Goal: Task Accomplishment & Management: Manage account settings

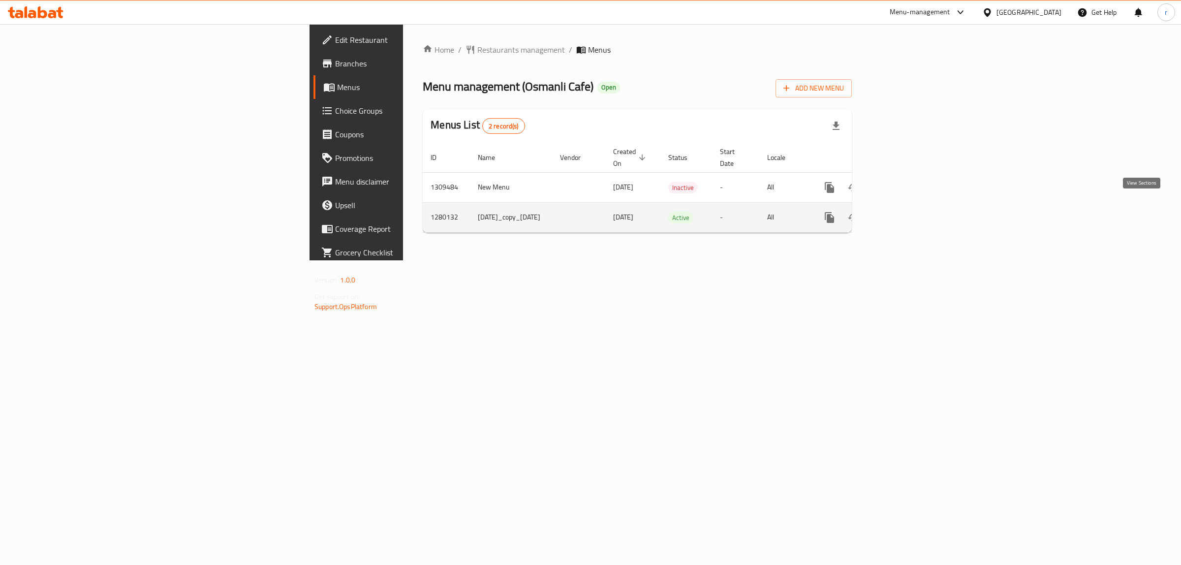
click at [912, 213] on link "enhanced table" at bounding box center [900, 218] width 24 height 24
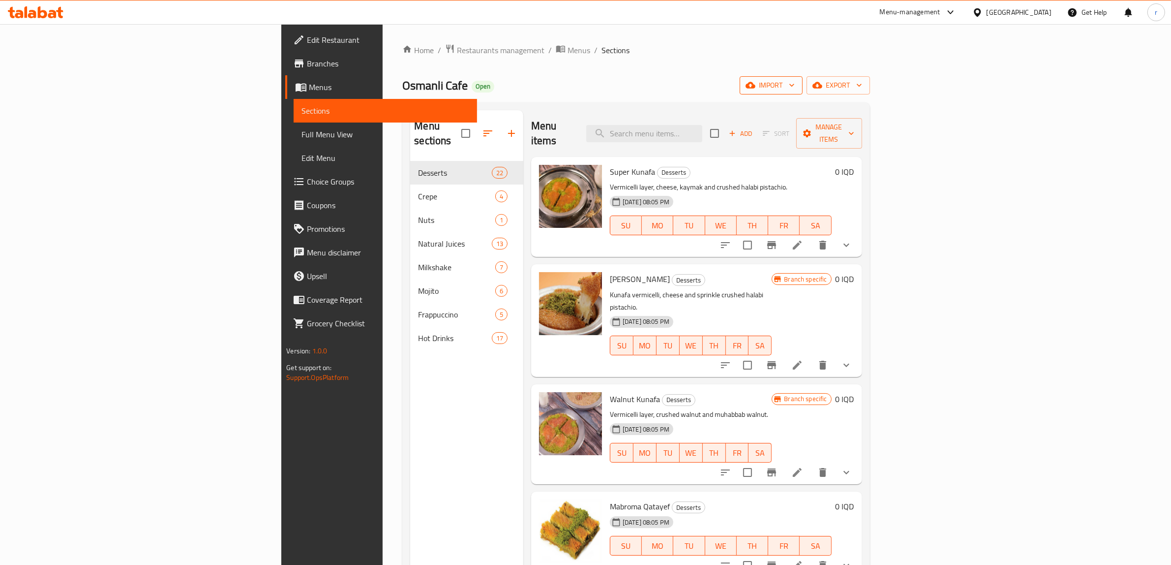
click at [795, 85] on span "import" at bounding box center [771, 85] width 47 height 12
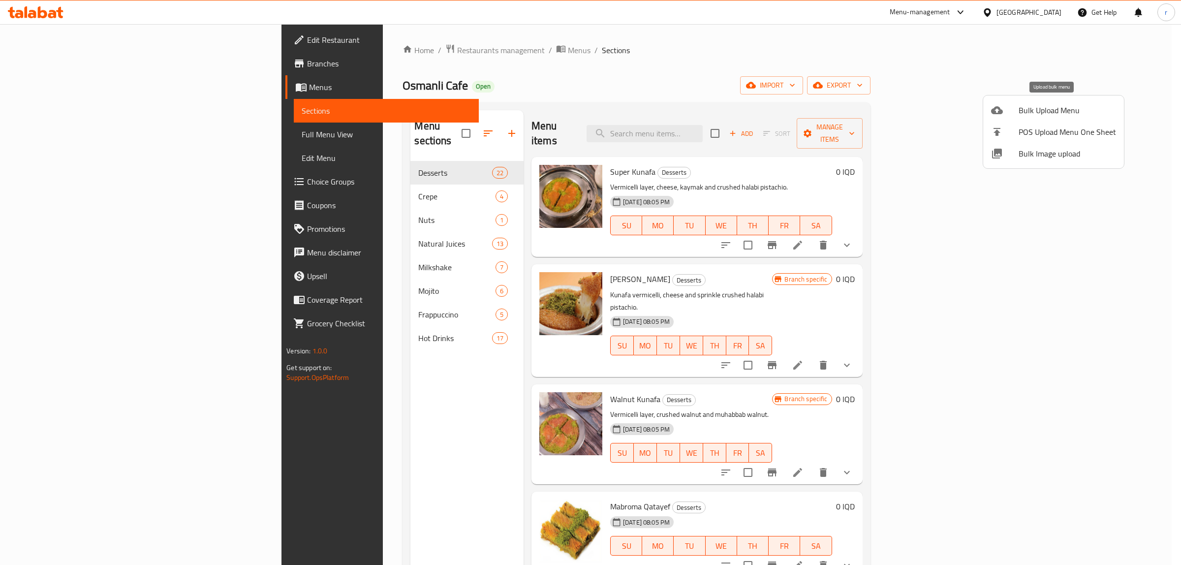
click at [1049, 114] on span "Bulk Upload Menu" at bounding box center [1066, 110] width 97 height 12
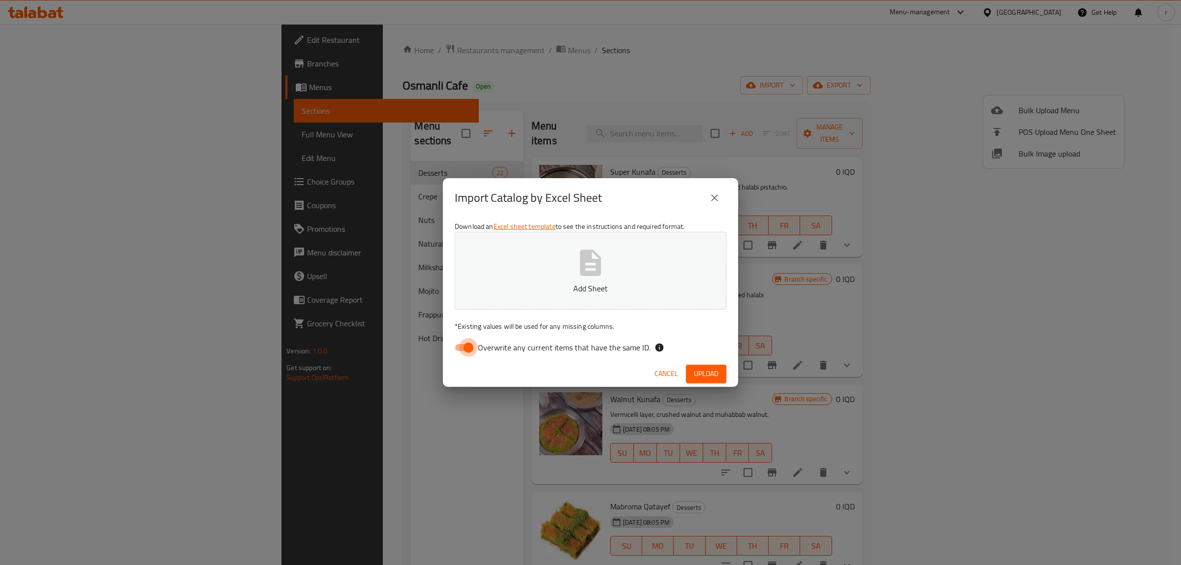
click at [457, 347] on input "Overwrite any current items that have the same ID." at bounding box center [468, 347] width 56 height 19
checkbox input "false"
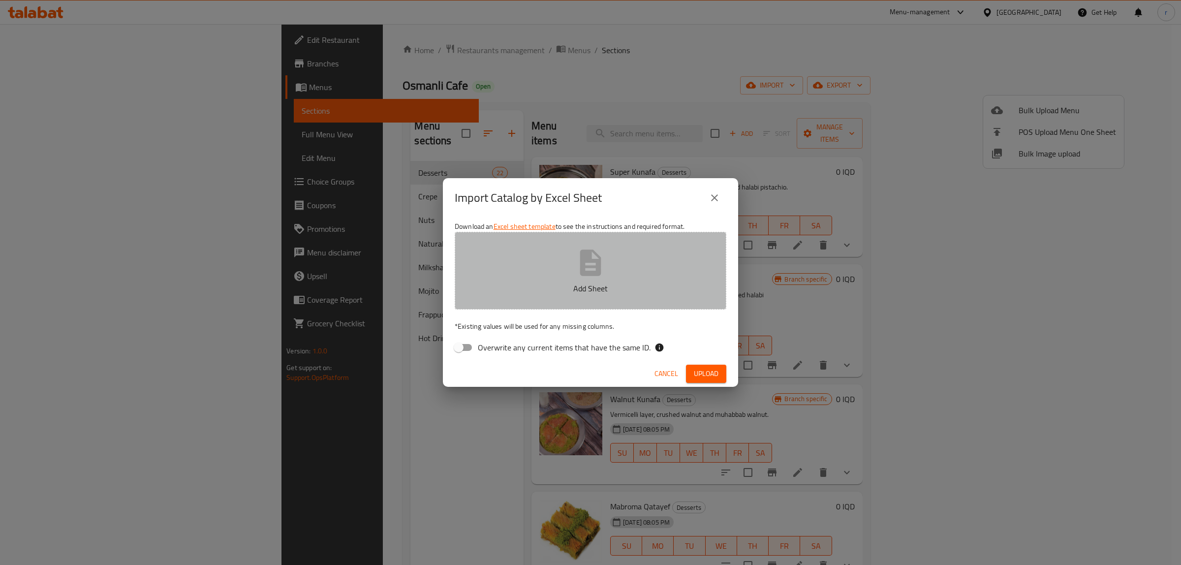
click at [503, 295] on button "Add Sheet" at bounding box center [591, 271] width 272 height 78
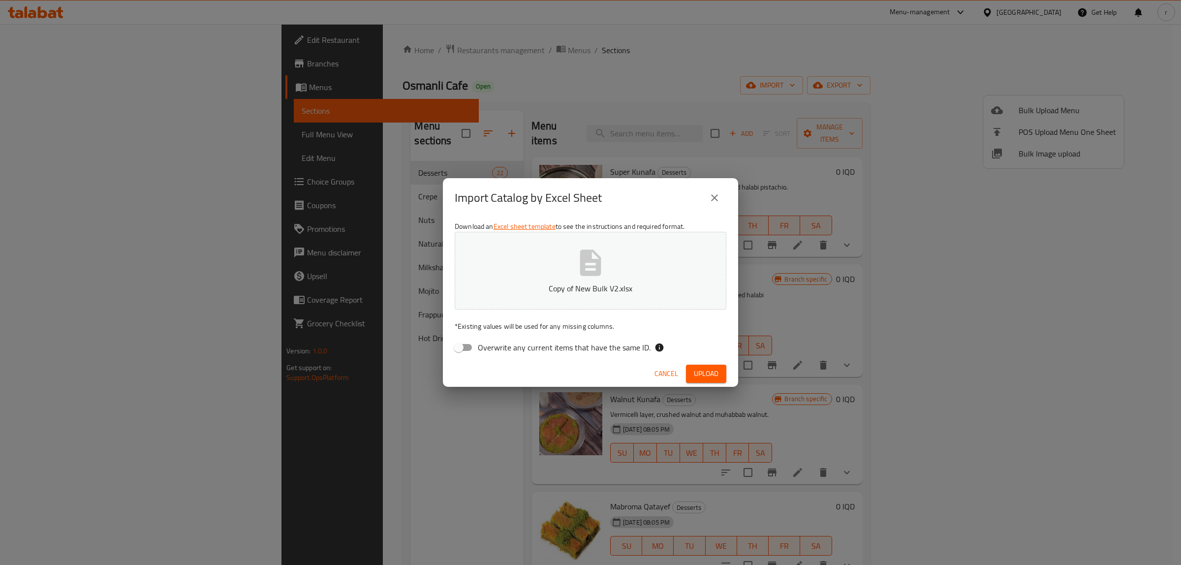
click at [709, 369] on span "Upload" at bounding box center [706, 373] width 25 height 12
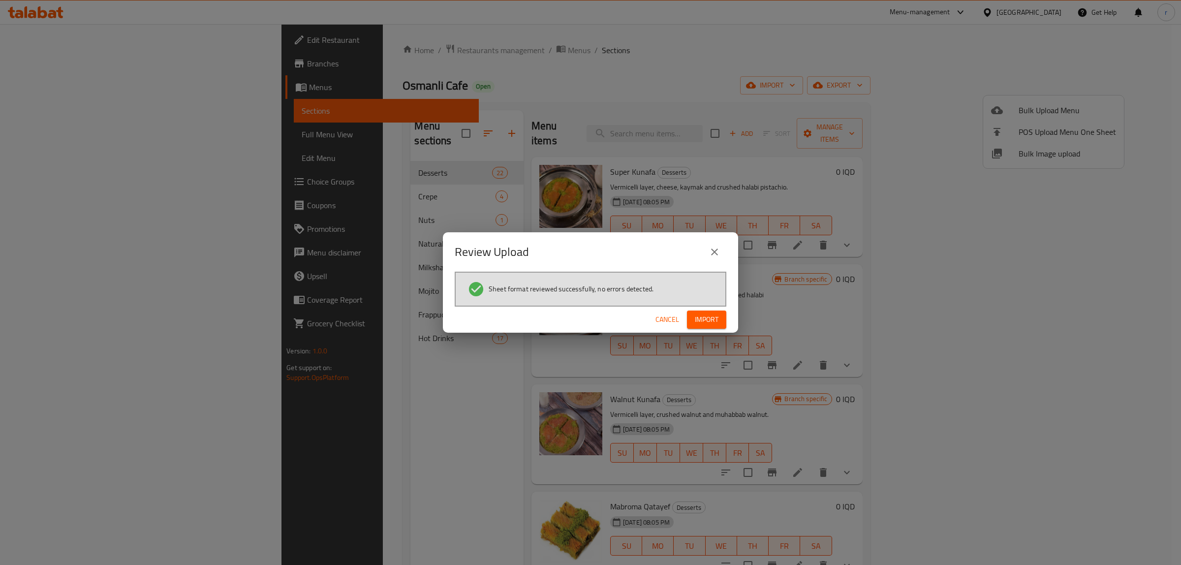
click at [709, 323] on span "Import" at bounding box center [707, 319] width 24 height 12
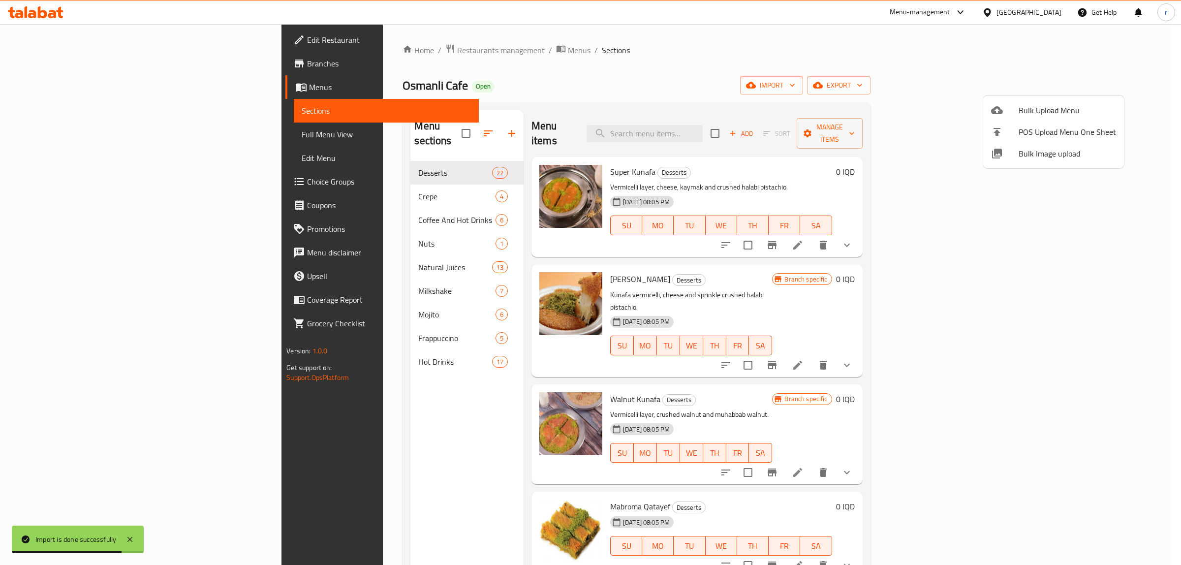
click at [305, 351] on div at bounding box center [590, 282] width 1181 height 565
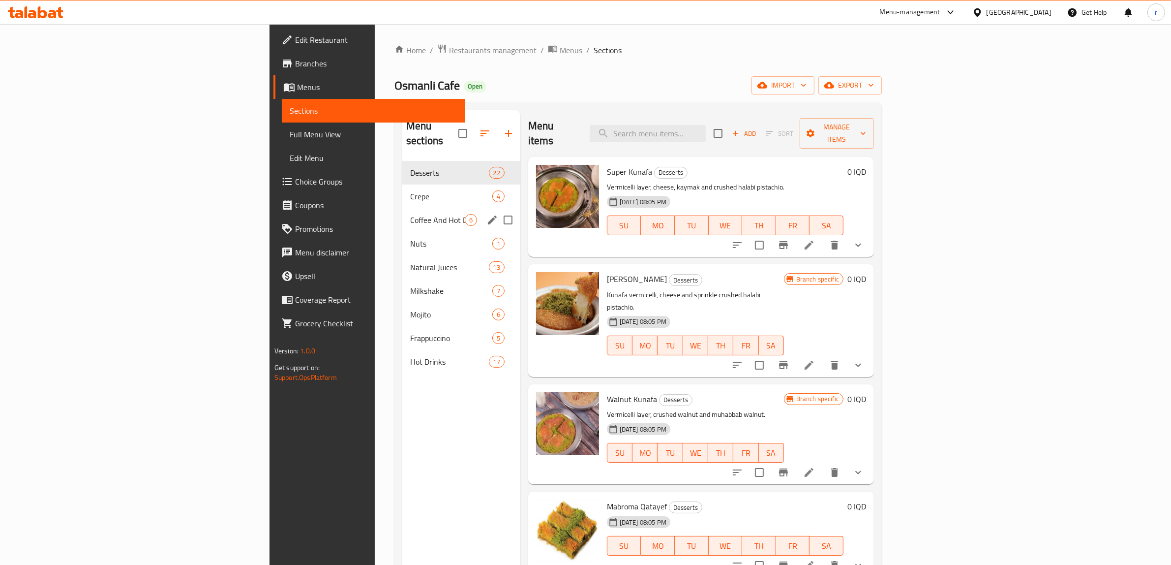
click at [402, 214] on div "Coffee And Hot Drinks 6" at bounding box center [461, 220] width 118 height 24
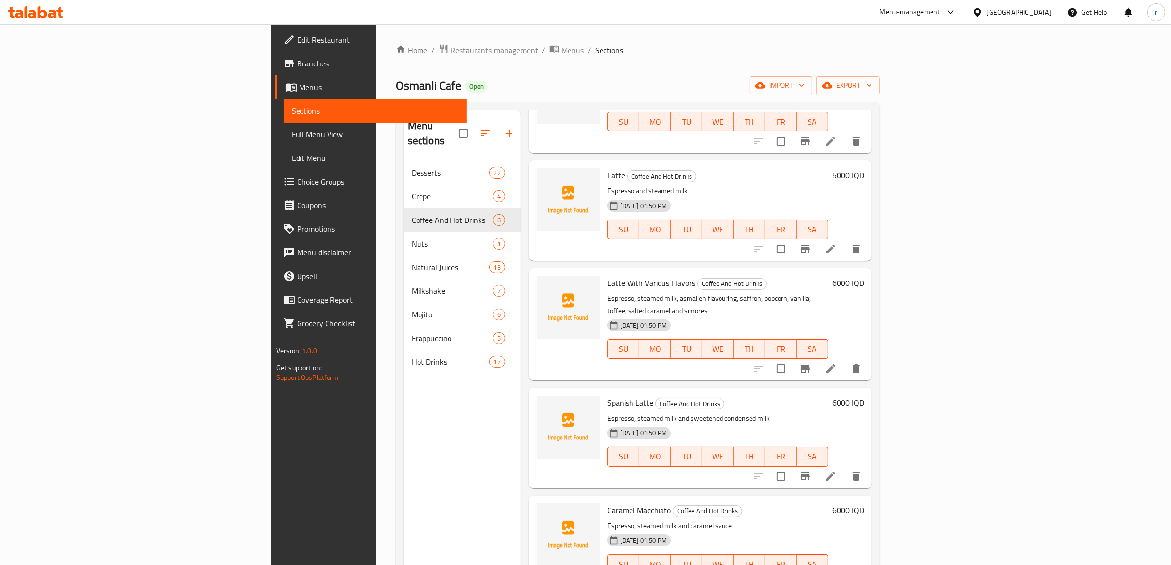
scroll to position [138, 0]
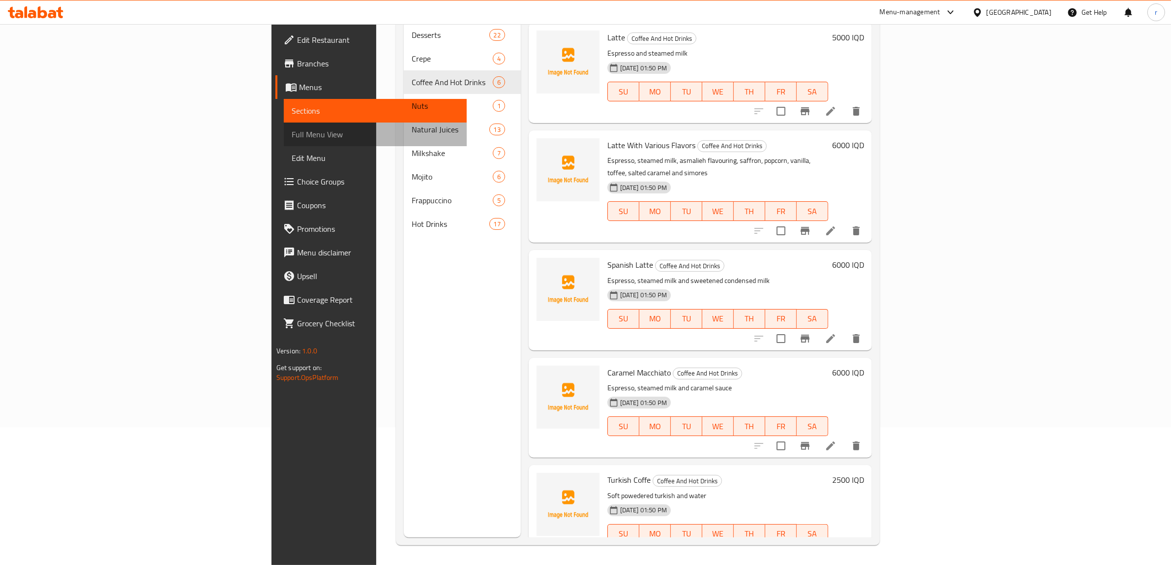
click at [292, 138] on span "Full Menu View" at bounding box center [376, 134] width 168 height 12
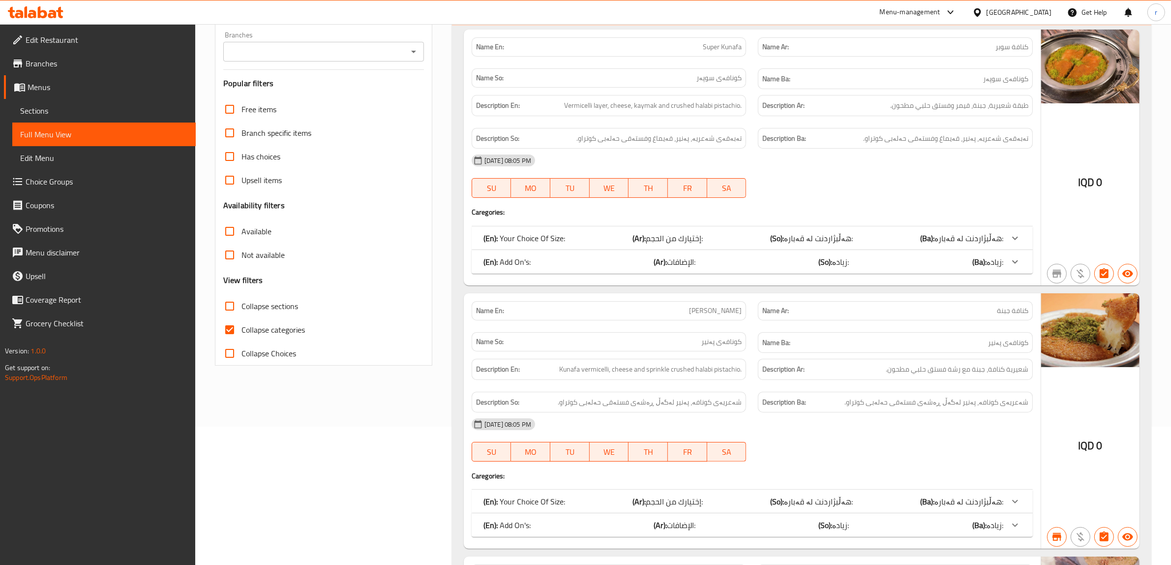
click at [228, 331] on input "Collapse categories" at bounding box center [230, 330] width 24 height 24
checkbox input "false"
click at [230, 305] on input "Collapse sections" at bounding box center [230, 306] width 24 height 24
checkbox input "true"
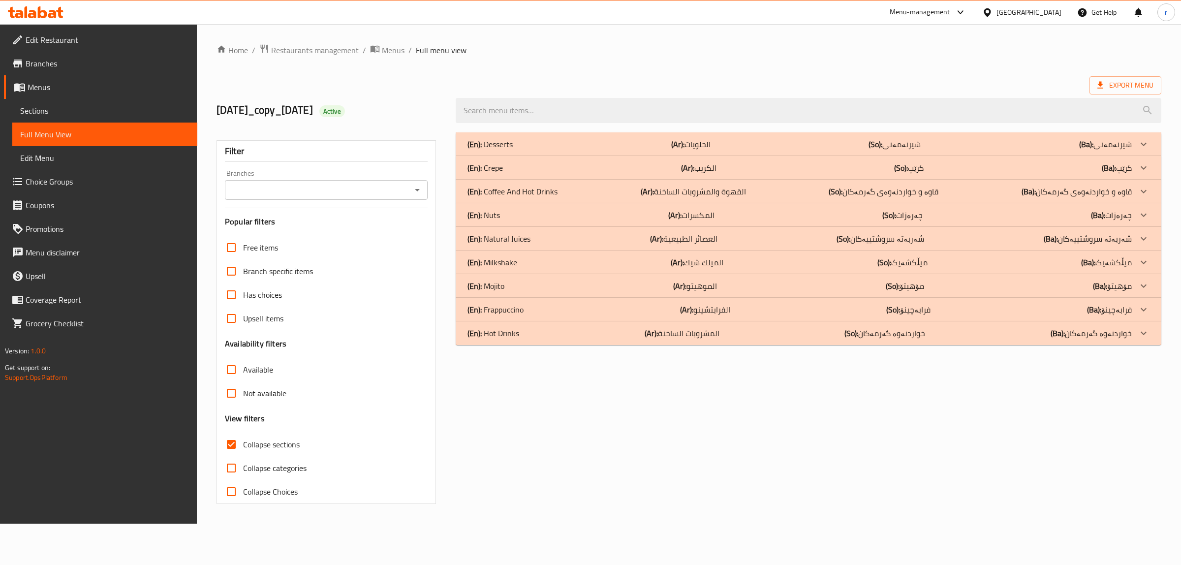
click at [419, 194] on icon "Open" at bounding box center [417, 190] width 12 height 12
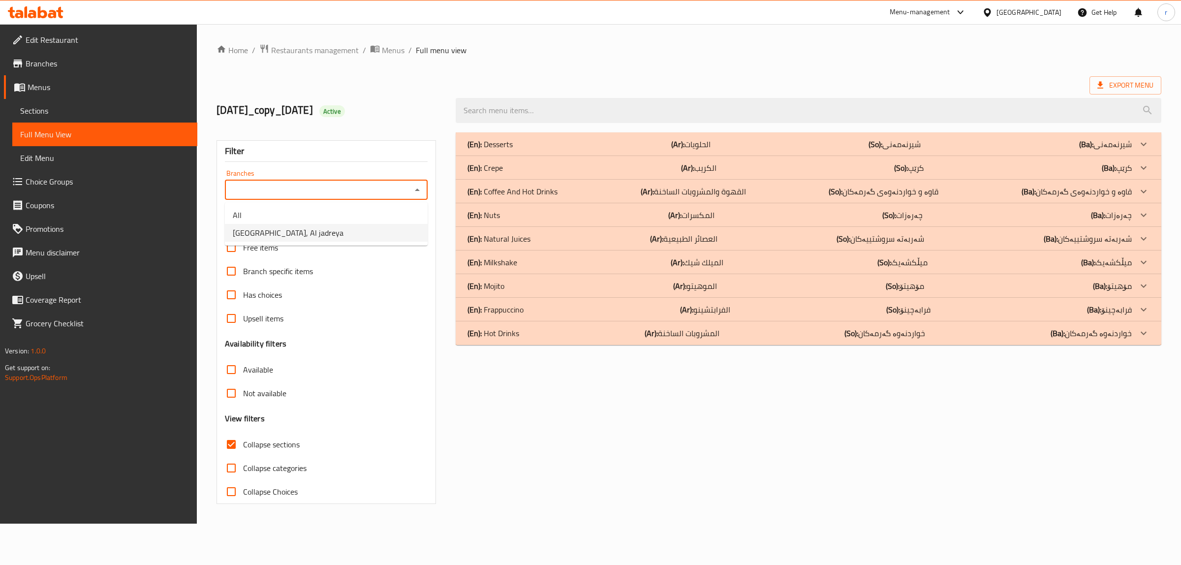
click at [407, 238] on li "[GEOGRAPHIC_DATA], Al jadreya" at bounding box center [326, 233] width 203 height 18
type input "[GEOGRAPHIC_DATA], Al jadreya"
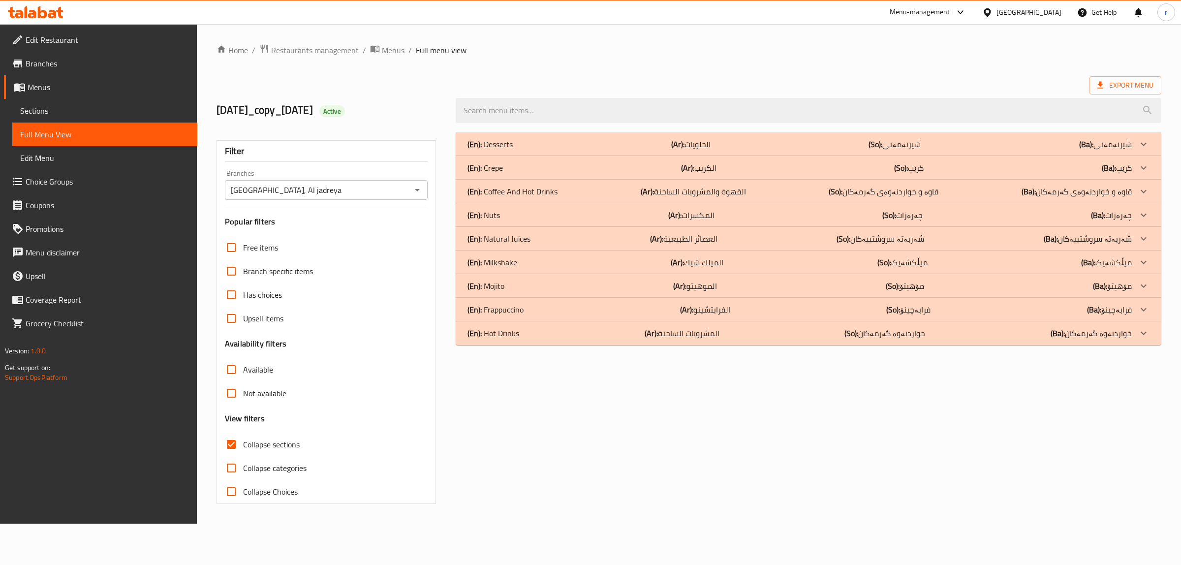
click at [584, 150] on div "(En): Coffee And Hot Drinks (Ar): القهوة والمشروبات الساخنة (So): قاوە و خواردن…" at bounding box center [799, 144] width 664 height 12
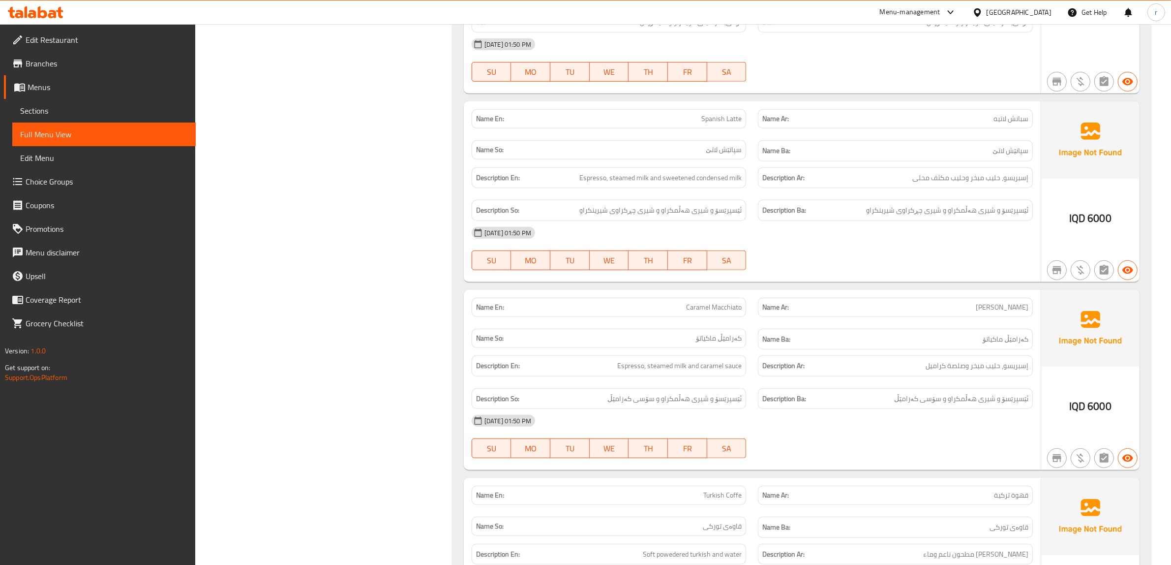
scroll to position [738, 0]
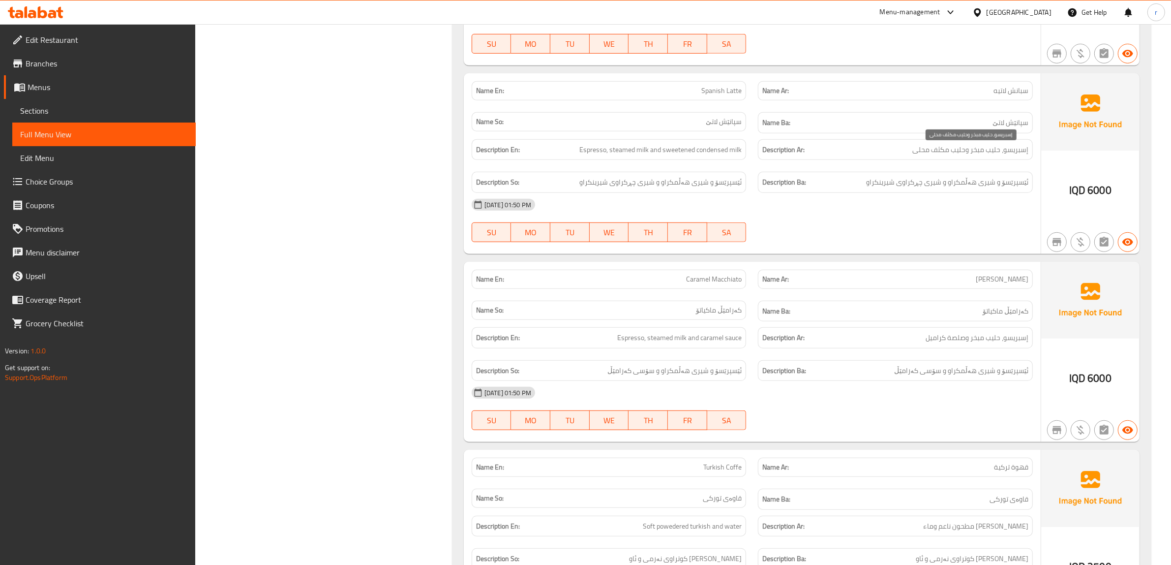
click at [940, 153] on span "إسبريسو، حليب مبخر وحليب مكثف محلى" at bounding box center [971, 150] width 116 height 12
copy span "مكثف"
click at [957, 226] on div "[DATE] 01:50 PM SU MO TU WE TH FR SA" at bounding box center [752, 220] width 573 height 55
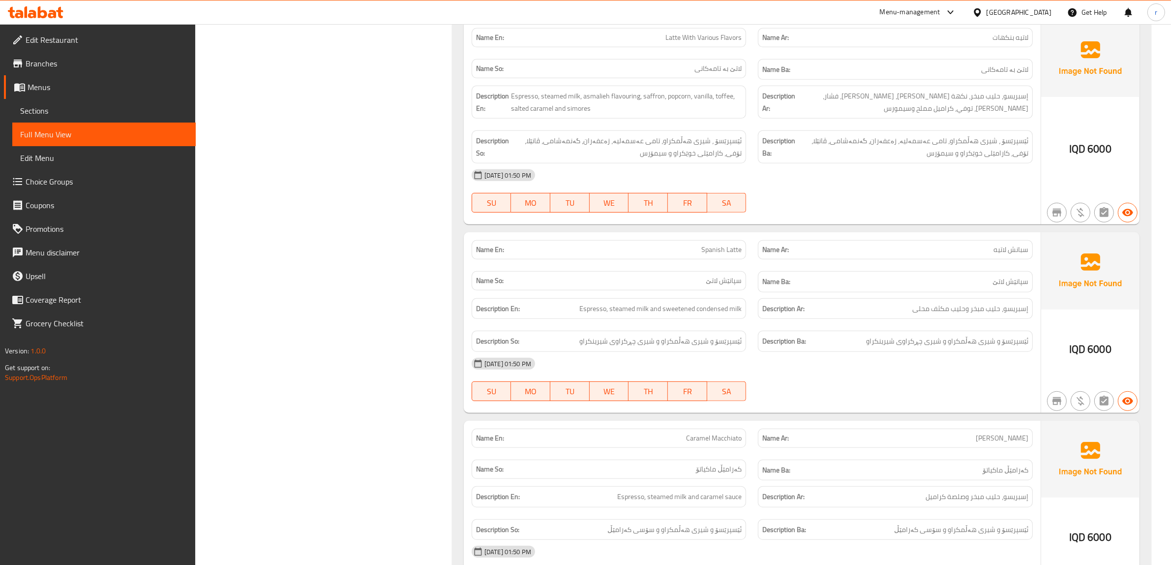
scroll to position [492, 0]
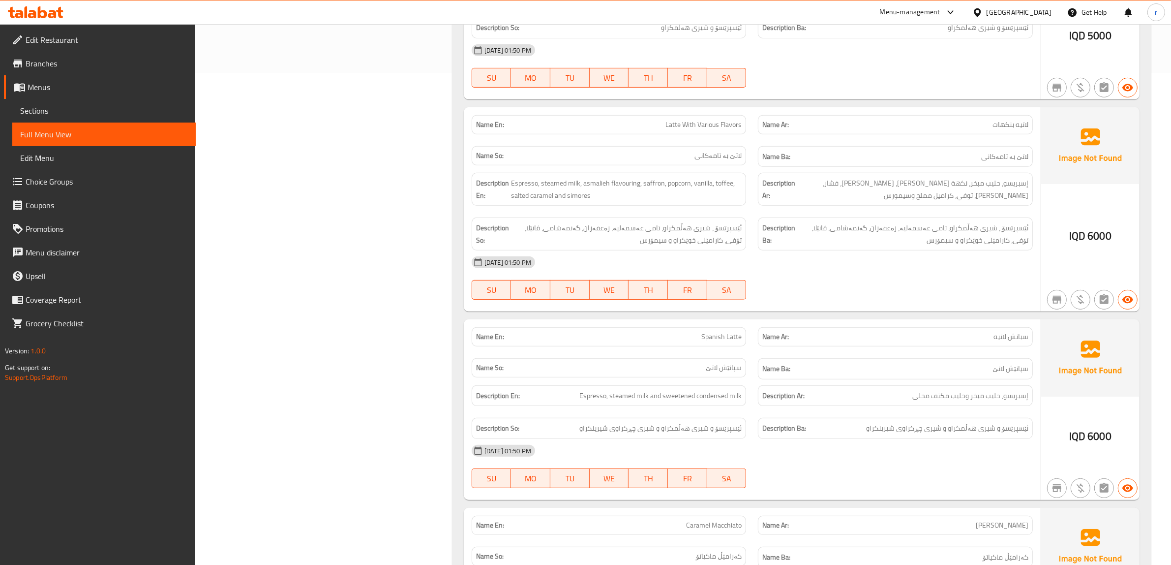
click at [90, 110] on span "Sections" at bounding box center [104, 111] width 168 height 12
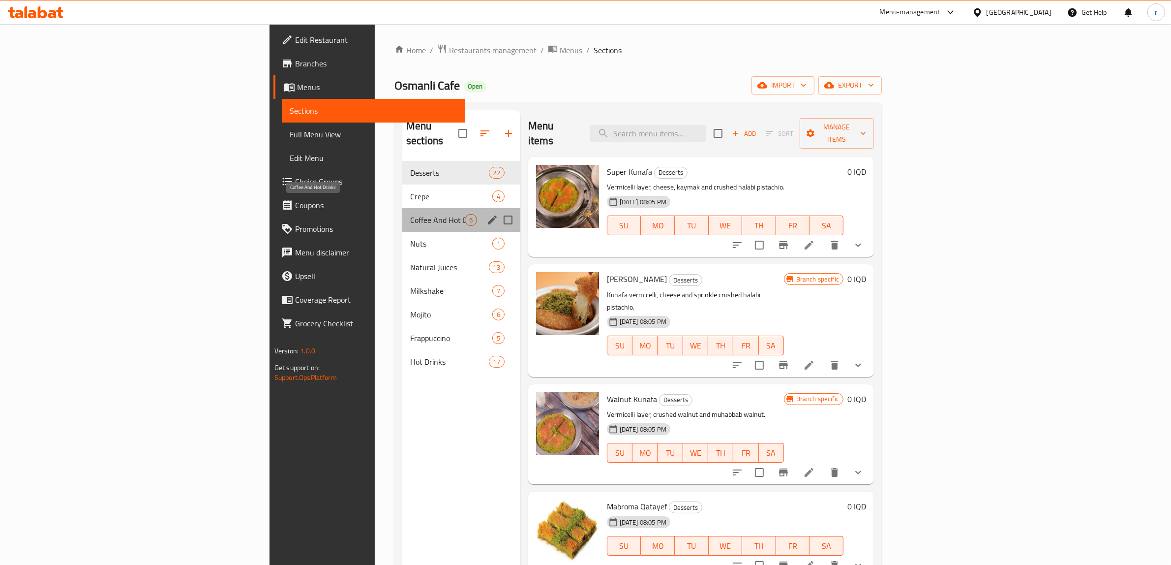
click at [410, 214] on span "Coffee And Hot Drinks" at bounding box center [437, 220] width 55 height 12
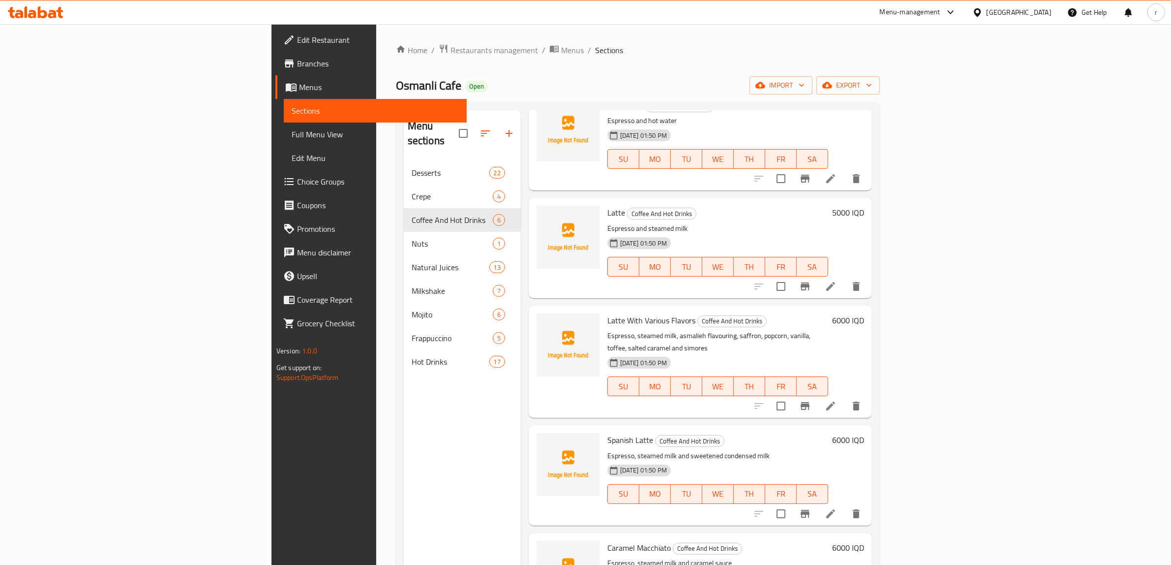
scroll to position [82, 0]
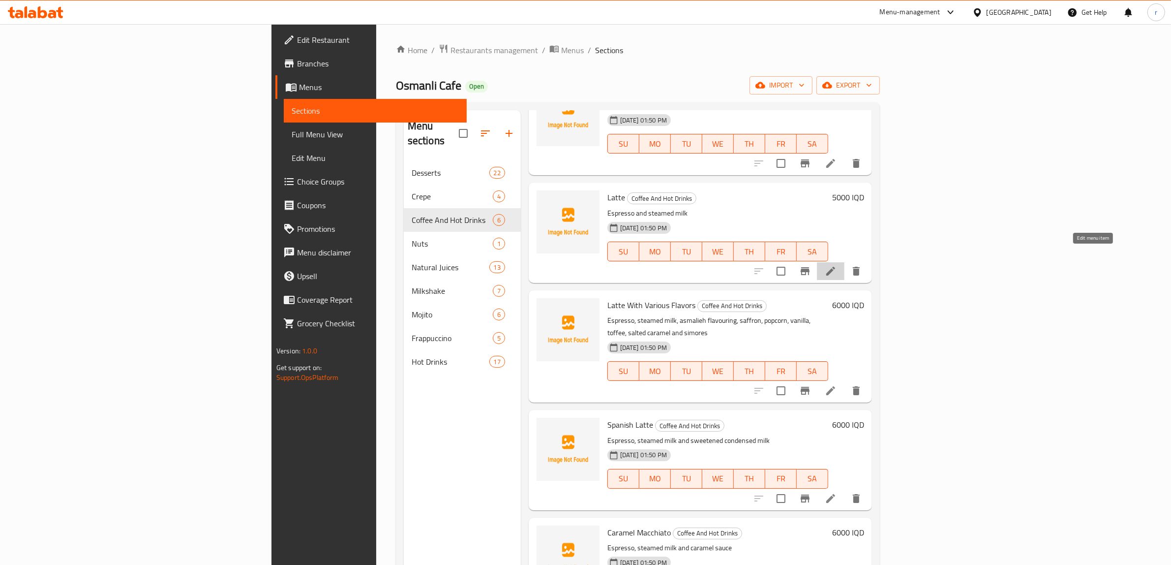
click at [837, 265] on icon at bounding box center [831, 271] width 12 height 12
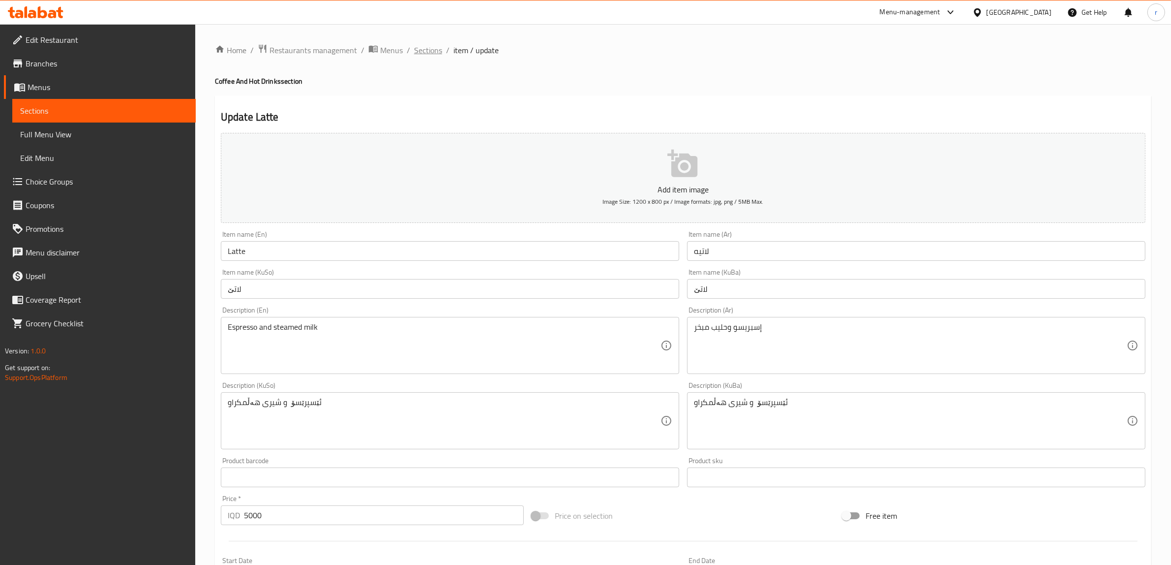
click at [425, 50] on span "Sections" at bounding box center [428, 50] width 28 height 12
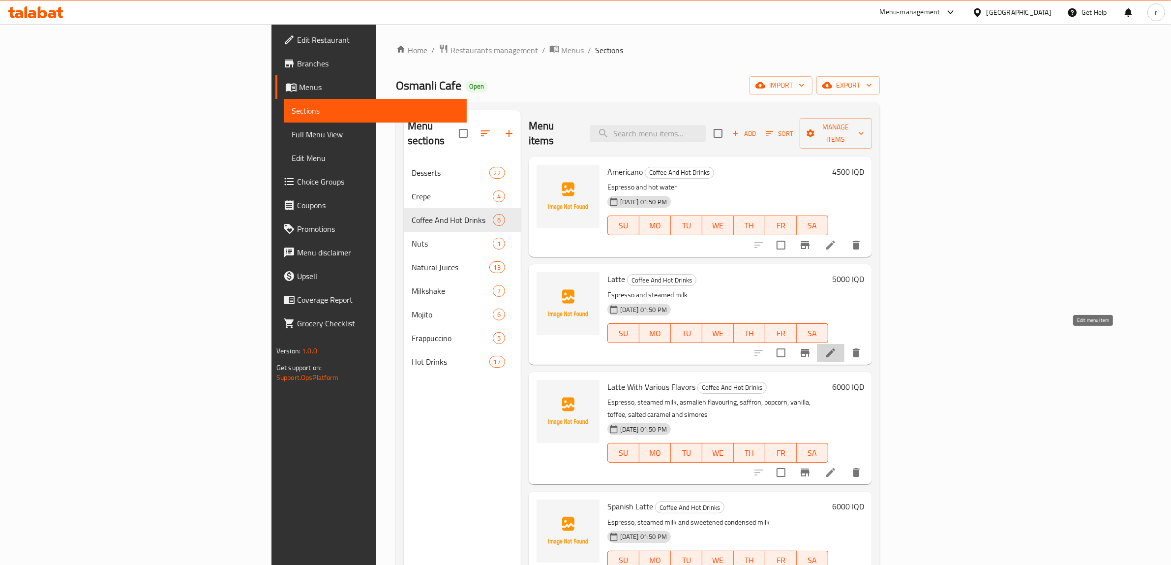
click at [837, 347] on icon at bounding box center [831, 353] width 12 height 12
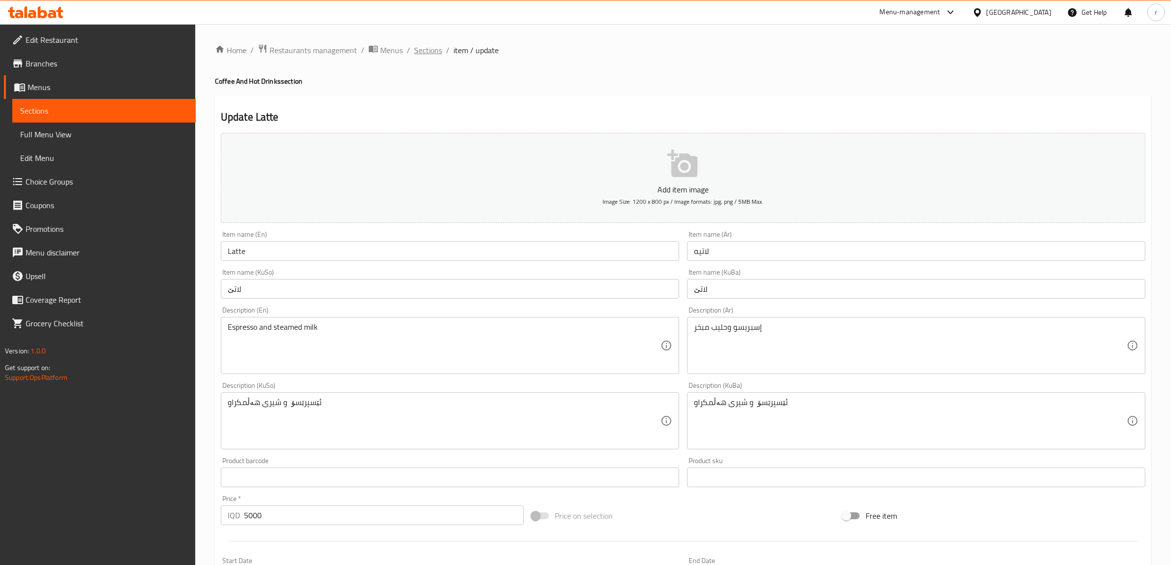
click at [428, 46] on span "Sections" at bounding box center [428, 50] width 28 height 12
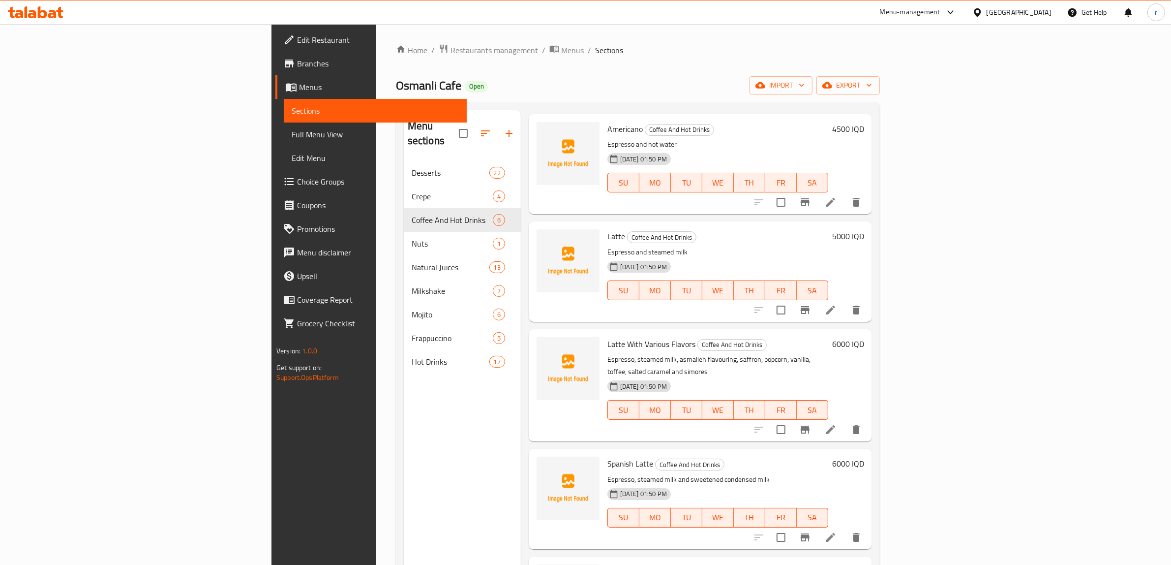
scroll to position [82, 0]
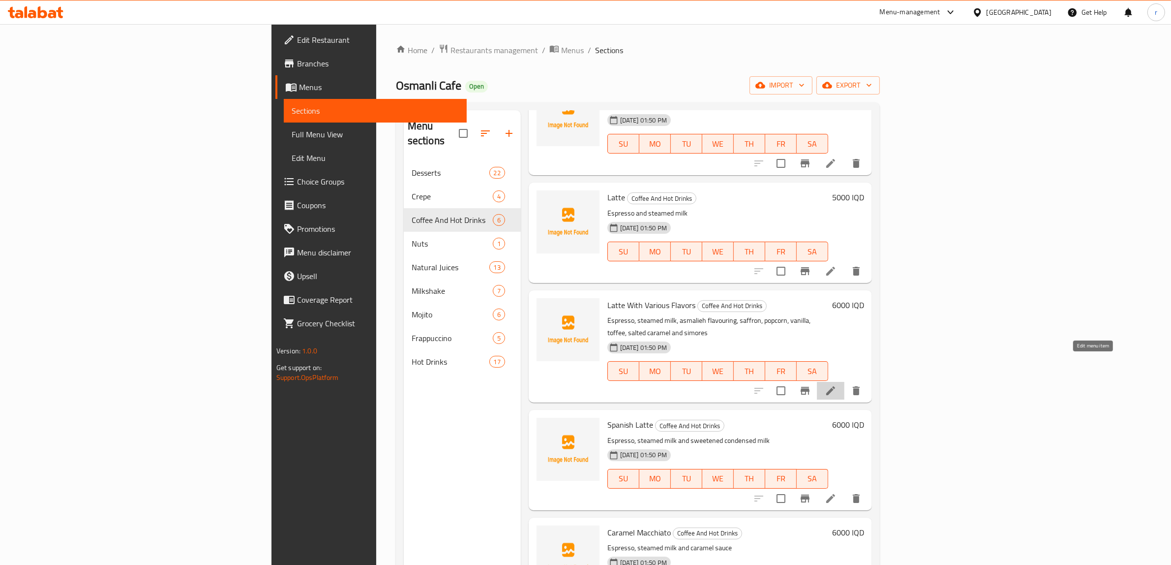
click at [837, 385] on icon at bounding box center [831, 391] width 12 height 12
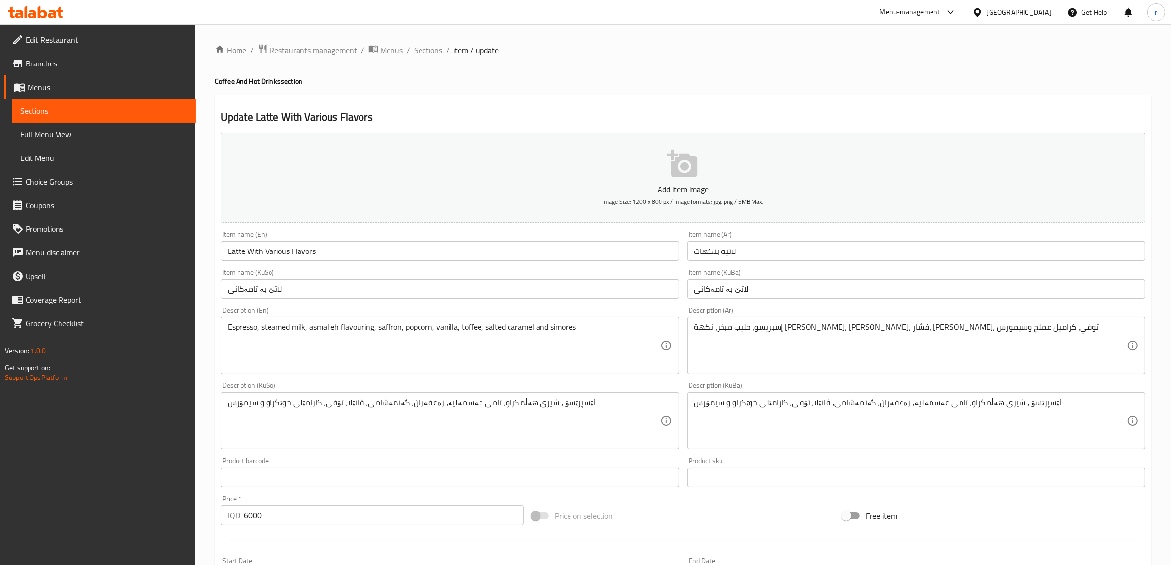
click at [421, 46] on span "Sections" at bounding box center [428, 50] width 28 height 12
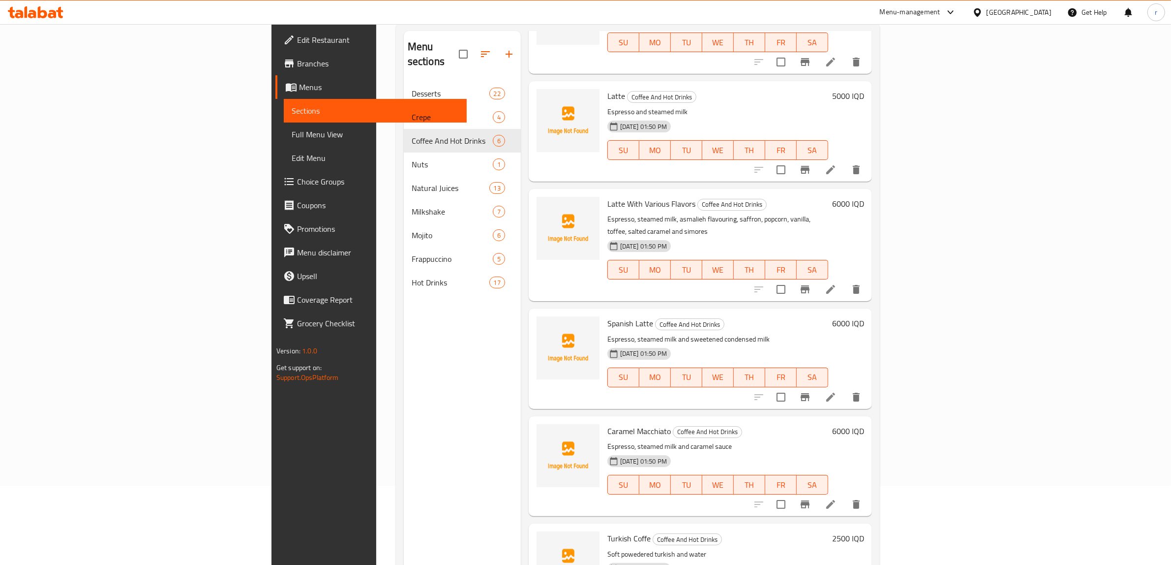
scroll to position [82, 0]
click at [837, 389] on icon at bounding box center [831, 395] width 12 height 12
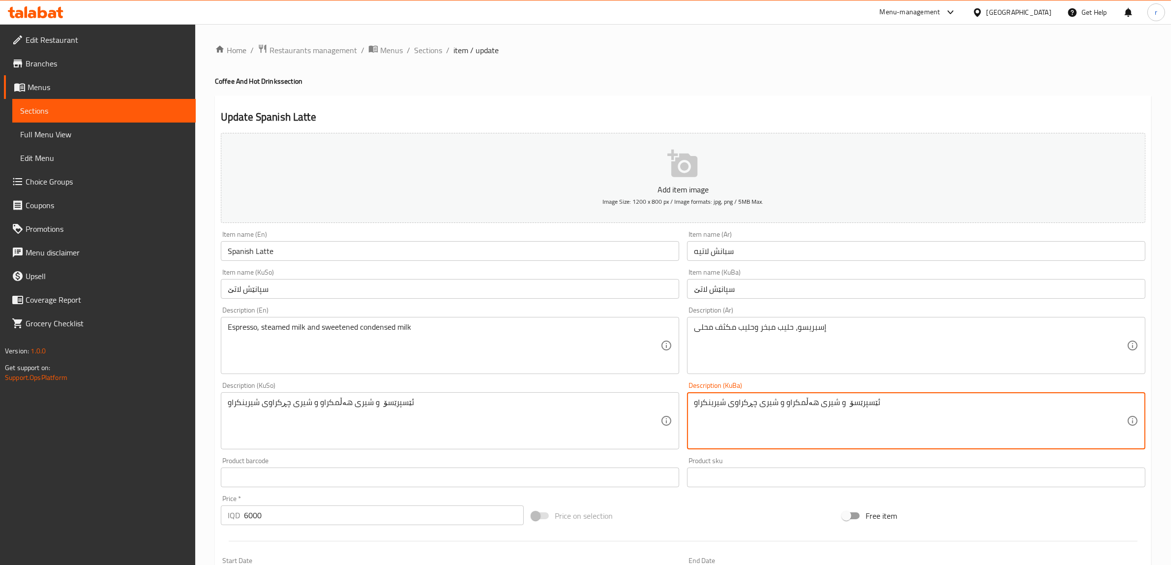
click at [739, 404] on textarea "ئێسپرێسۆ و شیری هەڵمکراو و شیری چڕکراوی شیرینکراو" at bounding box center [910, 420] width 433 height 47
paste textarea "خۆماڵی"
type textarea "ئێسپرێسۆ و شیری هەڵمکراو و شیری خۆماڵی شیرینکراو"
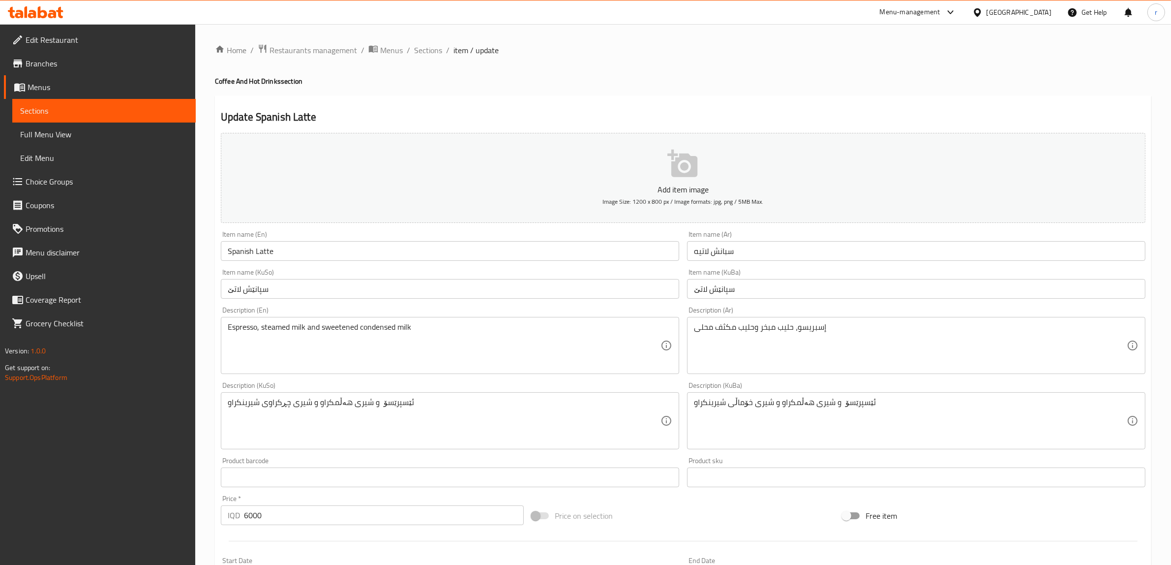
drag, startPoint x: 693, startPoint y: 398, endPoint x: 743, endPoint y: 401, distance: 50.3
click at [743, 401] on div "ئێسپرێسۆ و شیری هەڵمکراو و شیری خۆماڵی شیرینکراو Description (KuBa)" at bounding box center [916, 420] width 458 height 57
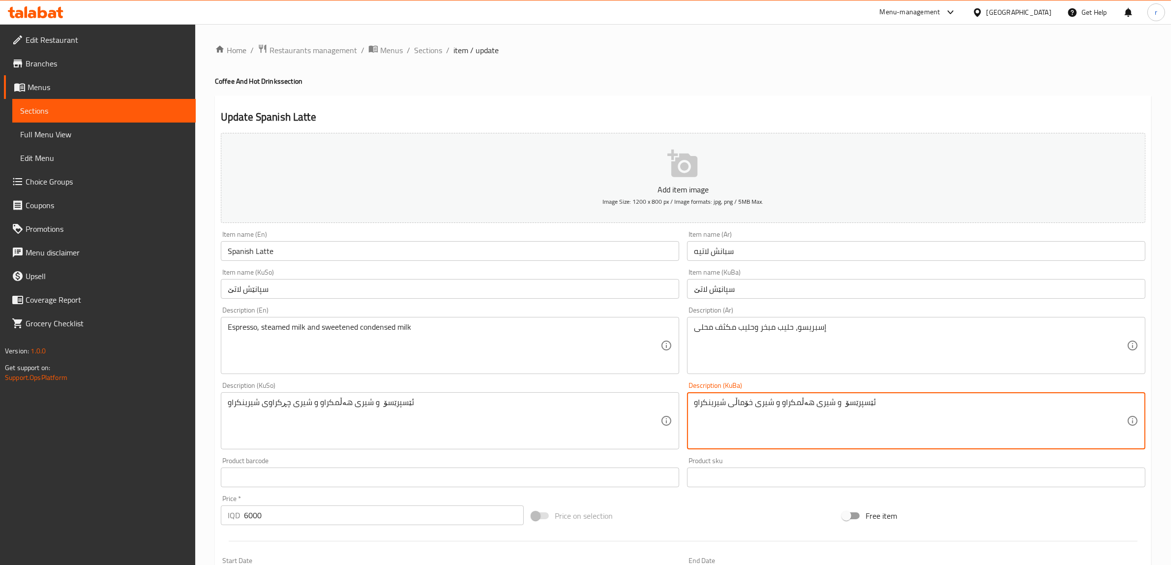
click at [753, 406] on textarea "ئێسپرێسۆ و شیری هەڵمکراو و شیری خۆماڵی شیرینکراو" at bounding box center [910, 420] width 433 height 47
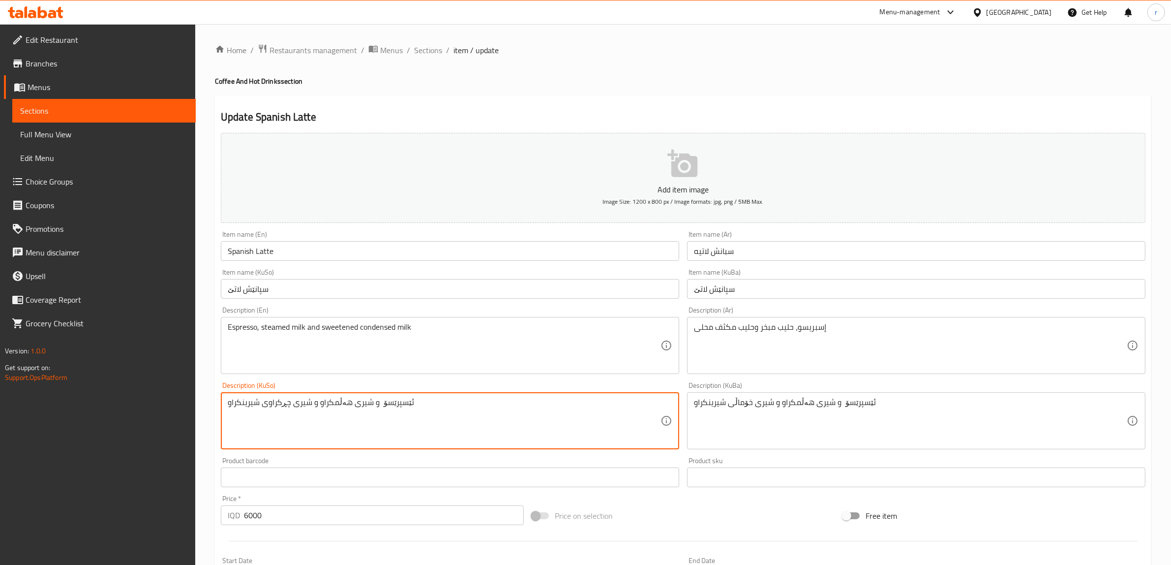
click at [343, 399] on textarea "ئێسپرێسۆ و شیری هەڵمکراو و شیری چڕکراوی شیرینکراو" at bounding box center [444, 420] width 433 height 47
paste textarea "خۆماڵ"
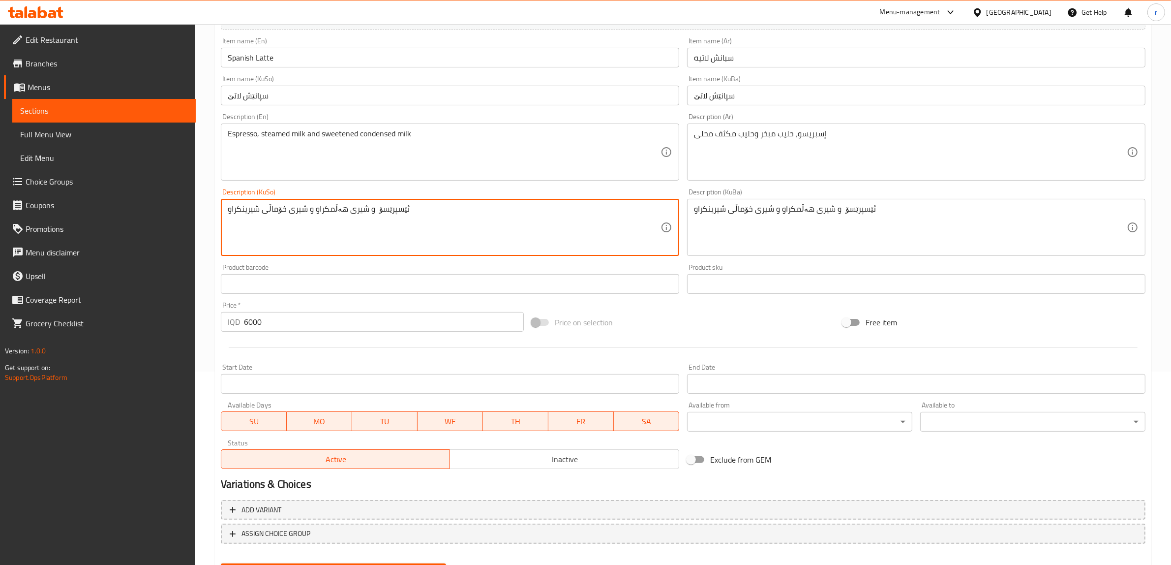
scroll to position [242, 0]
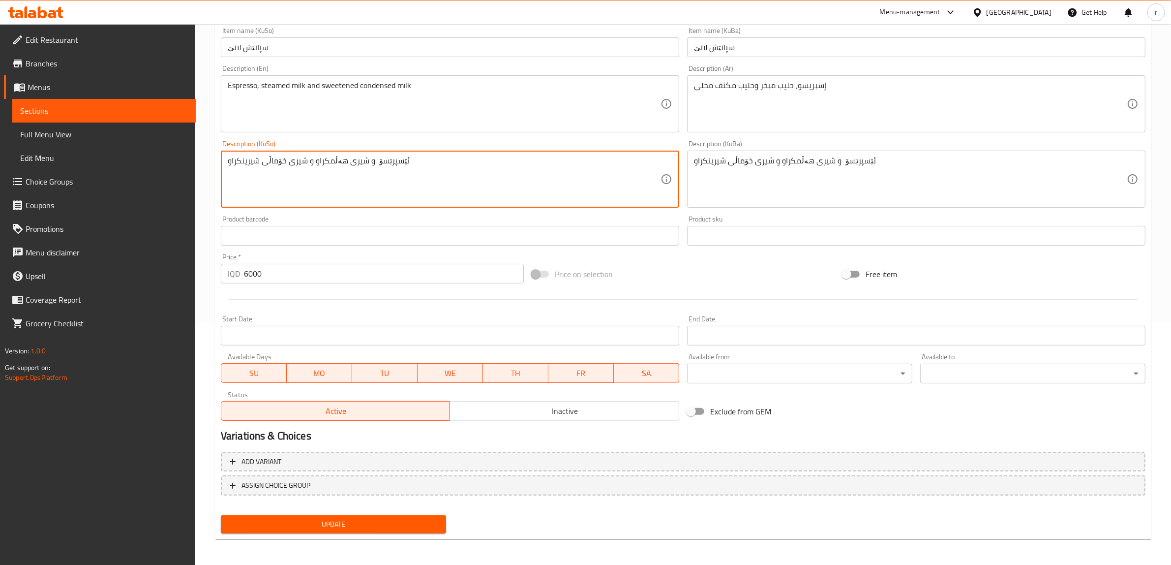
type textarea "ئێسپرێسۆ و شیری هەڵمکراو و شیری خۆماڵی شیرینکراو"
click at [372, 518] on span "Update" at bounding box center [334, 524] width 210 height 12
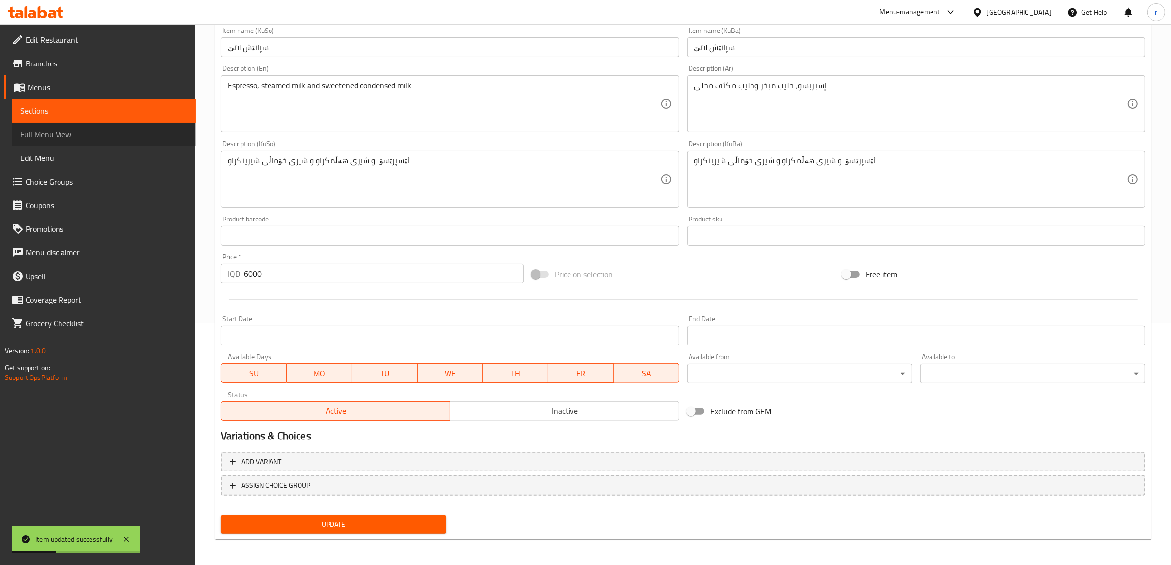
click at [116, 143] on link "Full Menu View" at bounding box center [103, 134] width 183 height 24
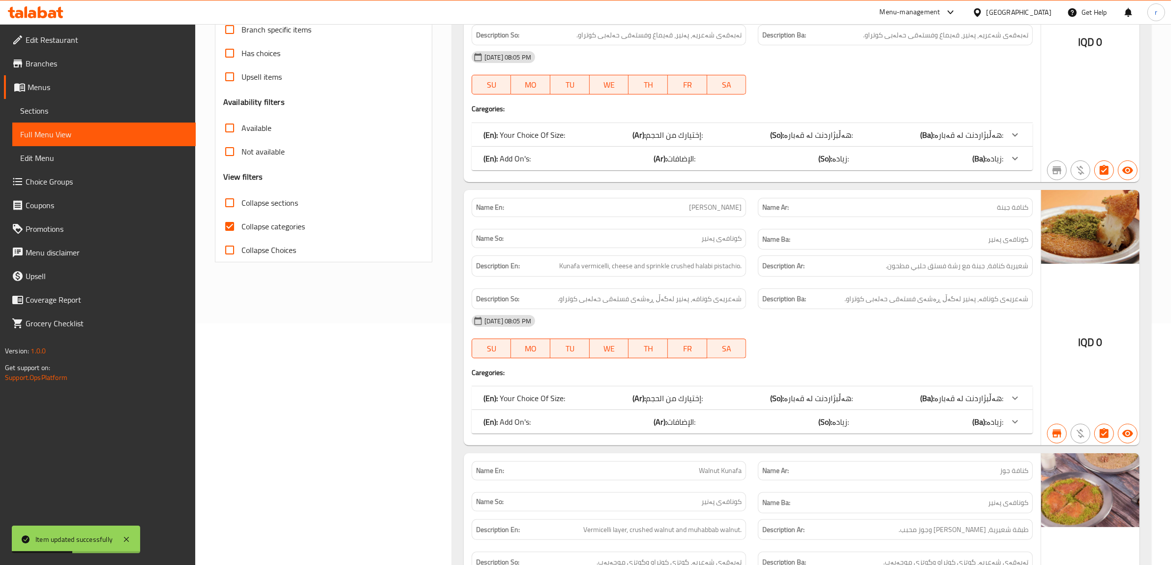
click at [230, 223] on input "Collapse categories" at bounding box center [230, 226] width 24 height 24
checkbox input "false"
click at [227, 208] on input "Collapse sections" at bounding box center [230, 203] width 24 height 24
checkbox input "true"
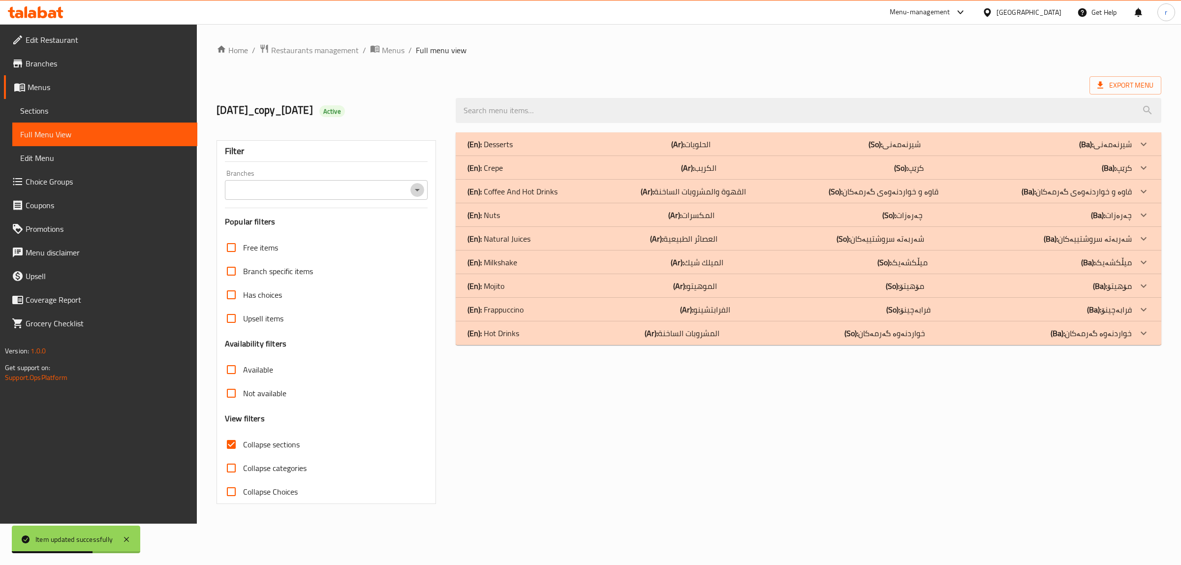
click at [420, 191] on icon "Open" at bounding box center [417, 190] width 12 height 12
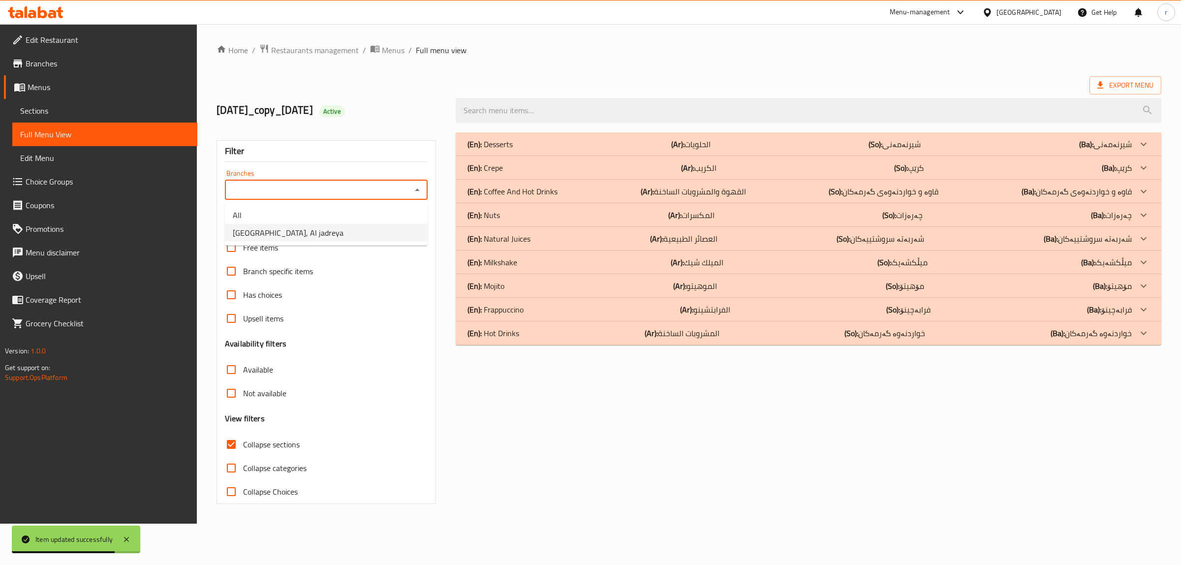
click at [402, 232] on li "[GEOGRAPHIC_DATA], Al jadreya" at bounding box center [326, 233] width 203 height 18
type input "[GEOGRAPHIC_DATA], Al jadreya"
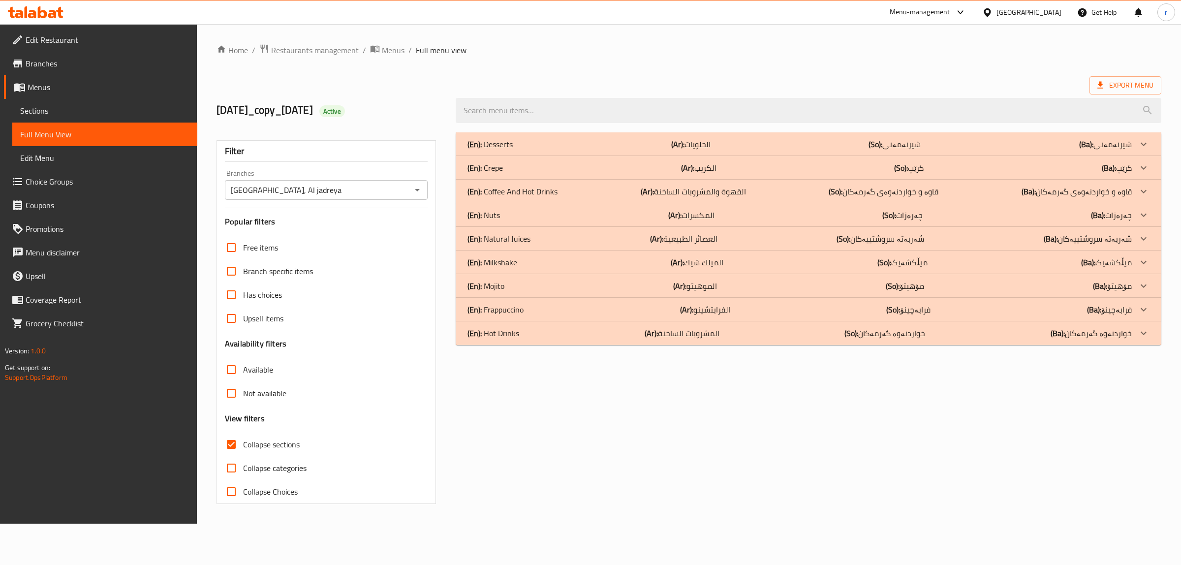
click at [769, 150] on div "(En): Coffee And Hot Drinks (Ar): القهوة والمشروبات الساخنة (So): قاوە و خواردن…" at bounding box center [799, 144] width 664 height 12
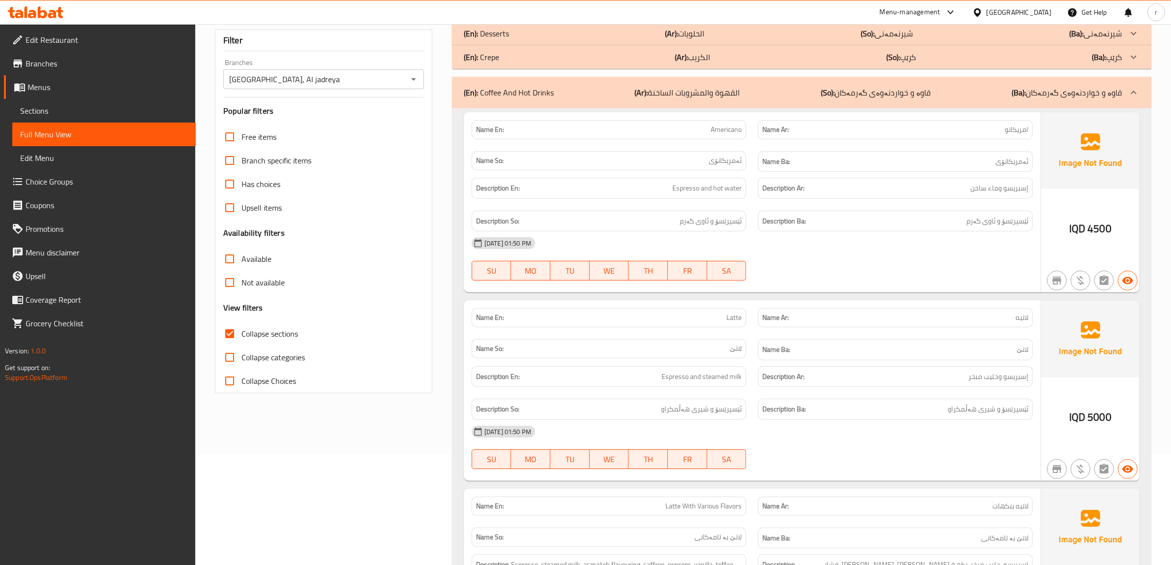
scroll to position [95, 0]
